Goal: Task Accomplishment & Management: Use online tool/utility

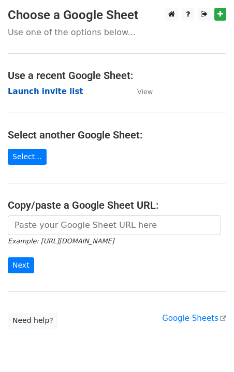
click at [52, 92] on strong "Launch invite list" at bounding box center [45, 91] width 75 height 9
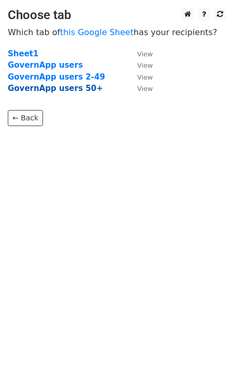
click at [57, 90] on strong "GovernApp users 50+" at bounding box center [55, 88] width 95 height 9
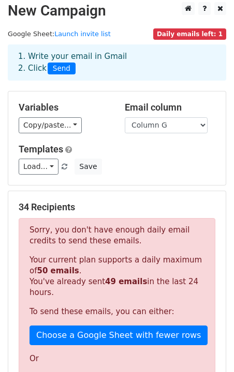
scroll to position [5, 0]
